Goal: Transaction & Acquisition: Purchase product/service

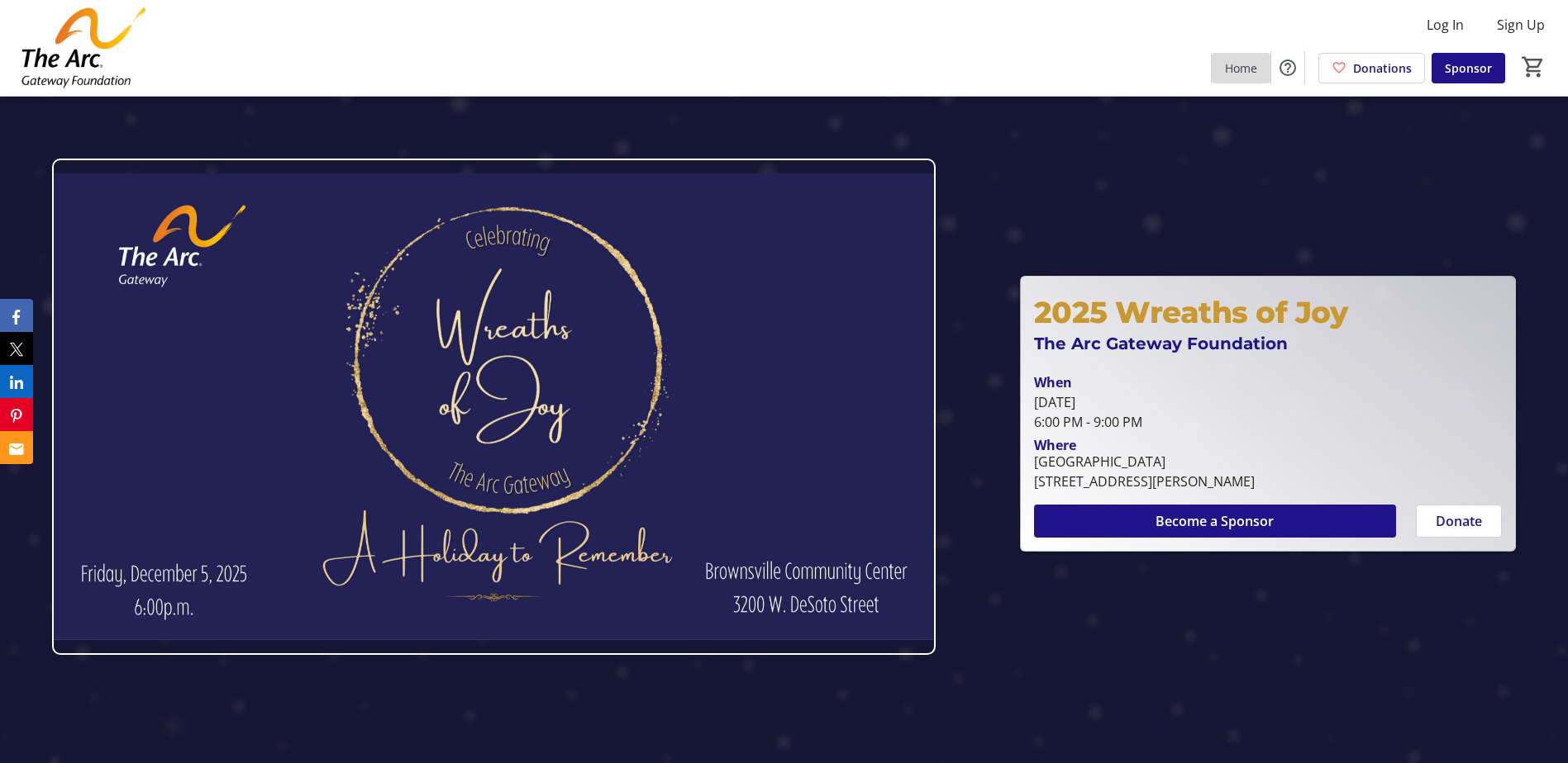
click at [1251, 79] on span at bounding box center [1241, 68] width 58 height 39
click at [441, 433] on img at bounding box center [494, 407] width 884 height 496
click at [1170, 520] on span "Become a Sponsor" at bounding box center [1214, 521] width 119 height 20
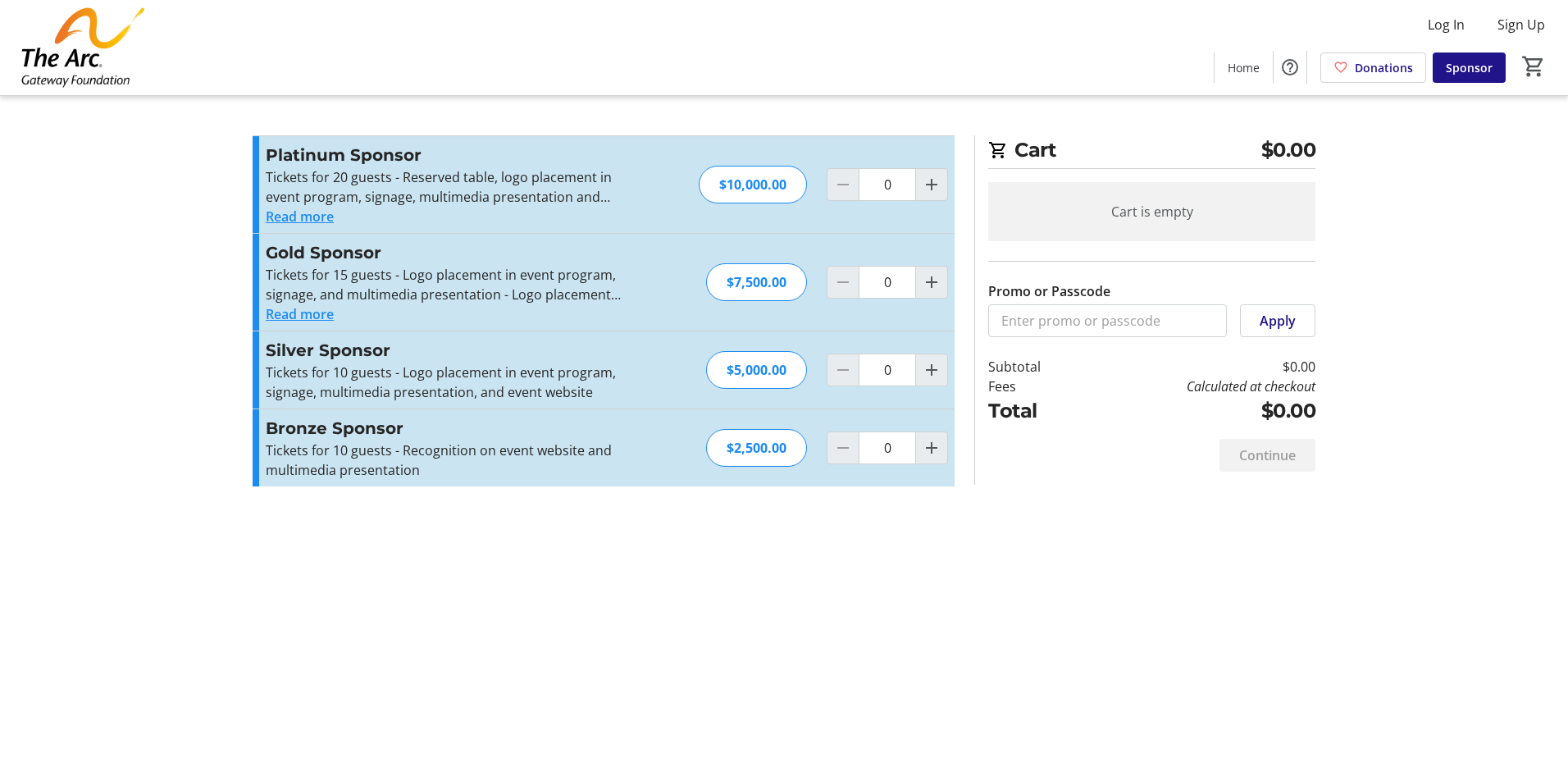
click at [966, 470] on section "Cart $0.00 Cart is empty Promo or Passcode Apply Subtotal $0.00 Fees Calculated…" at bounding box center [1144, 310] width 360 height 350
click at [1476, 67] on span "Sponsor" at bounding box center [1469, 67] width 47 height 17
click at [1352, 51] on span at bounding box center [1373, 67] width 104 height 39
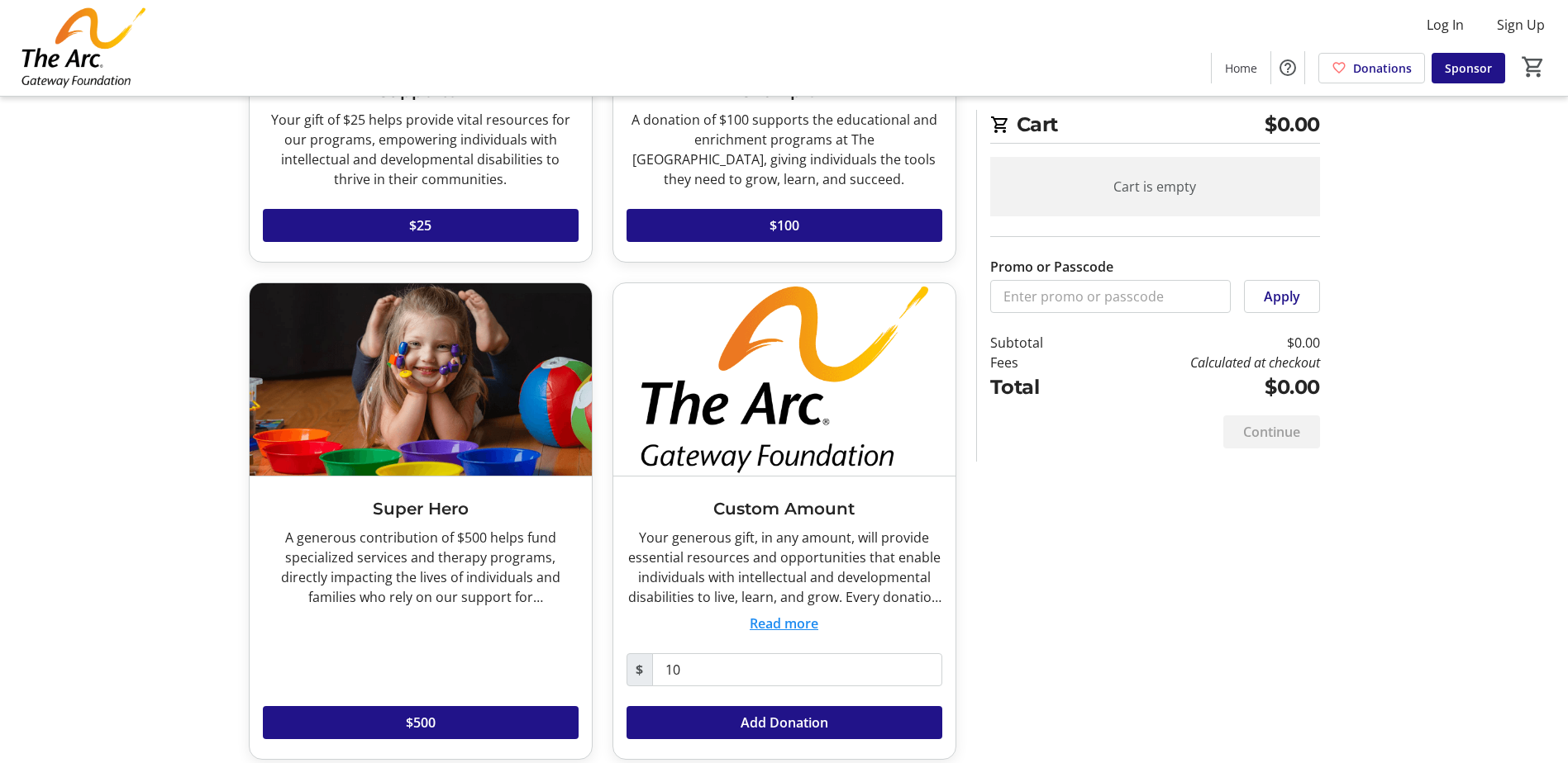
scroll to position [325, 0]
